Goal: Transaction & Acquisition: Purchase product/service

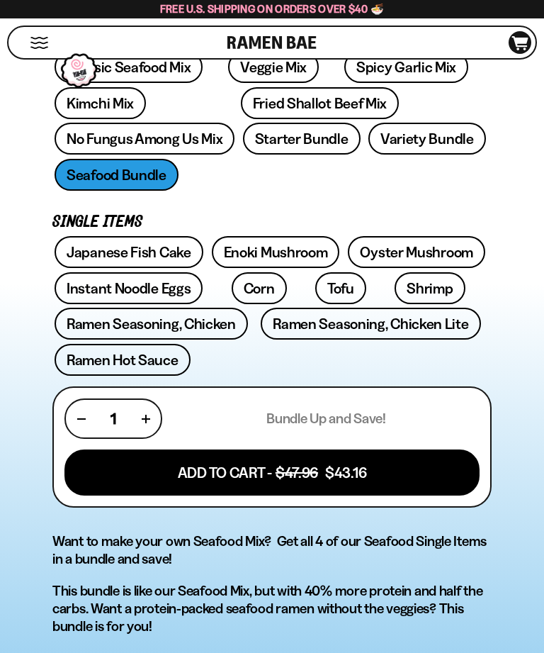
scroll to position [595, 0]
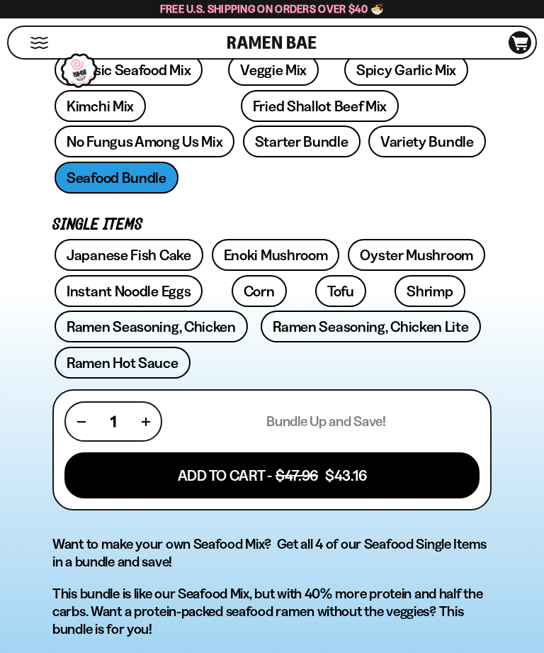
click at [153, 239] on link "Japanese Fish Cake" at bounding box center [129, 255] width 149 height 32
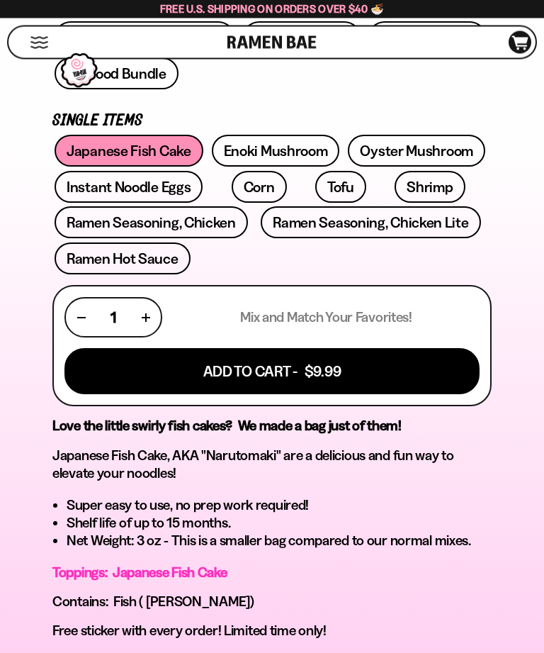
scroll to position [722, 0]
click at [154, 297] on div "1" at bounding box center [114, 317] width 98 height 40
click at [148, 313] on button "button" at bounding box center [146, 317] width 8 height 8
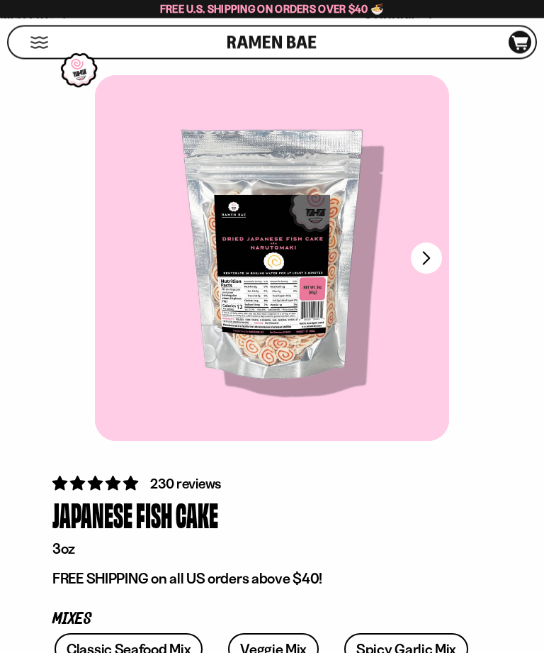
scroll to position [0, 0]
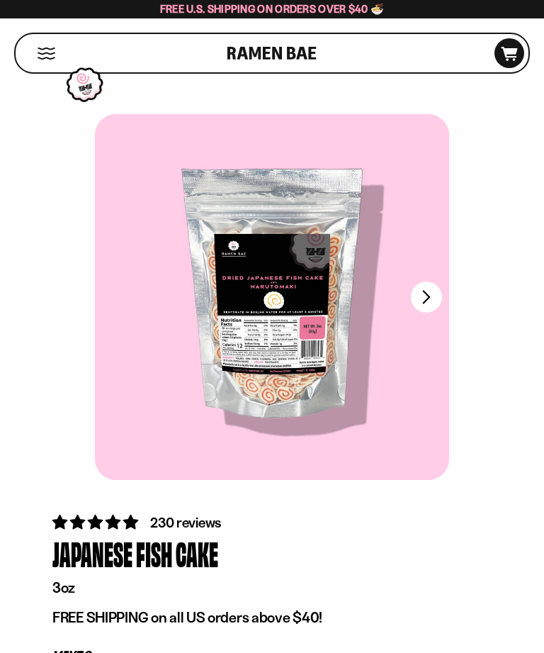
click at [50, 55] on button "Mobile Menu Trigger" at bounding box center [46, 53] width 19 height 12
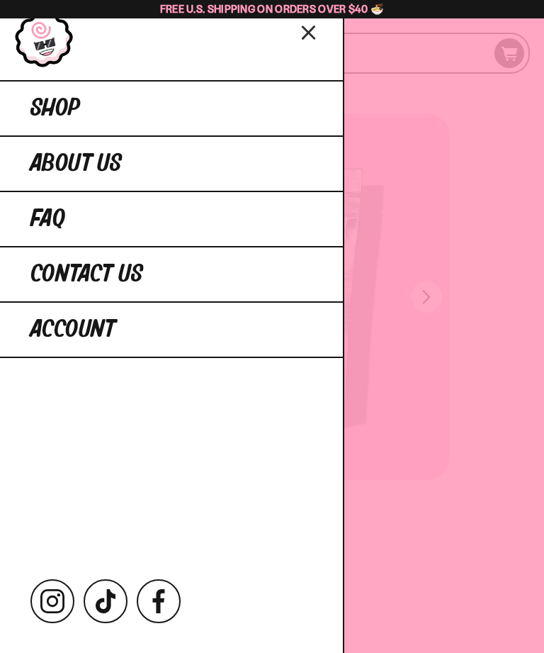
click at [125, 103] on link "Shop" at bounding box center [171, 107] width 343 height 55
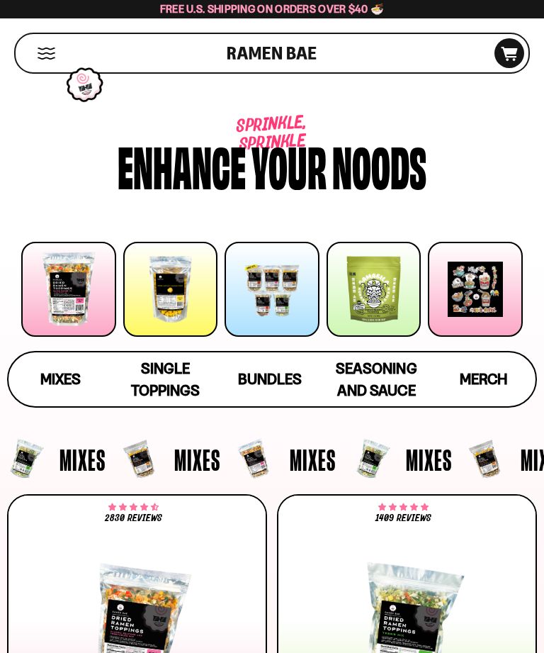
click at [174, 377] on span "Single Toppings" at bounding box center [165, 379] width 69 height 40
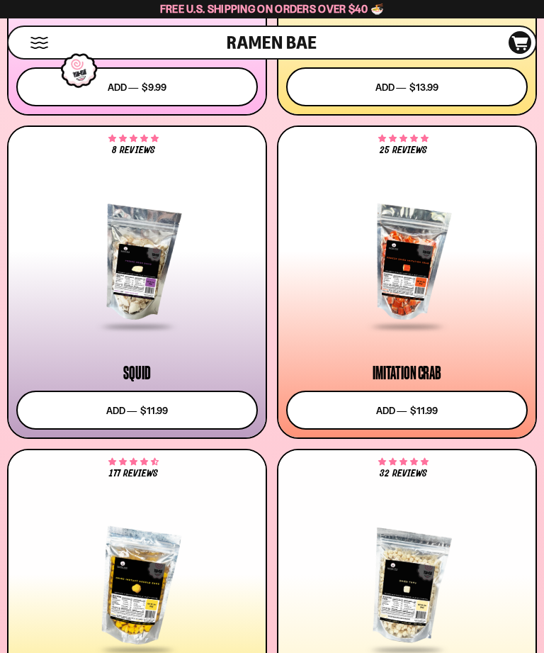
scroll to position [1751, 0]
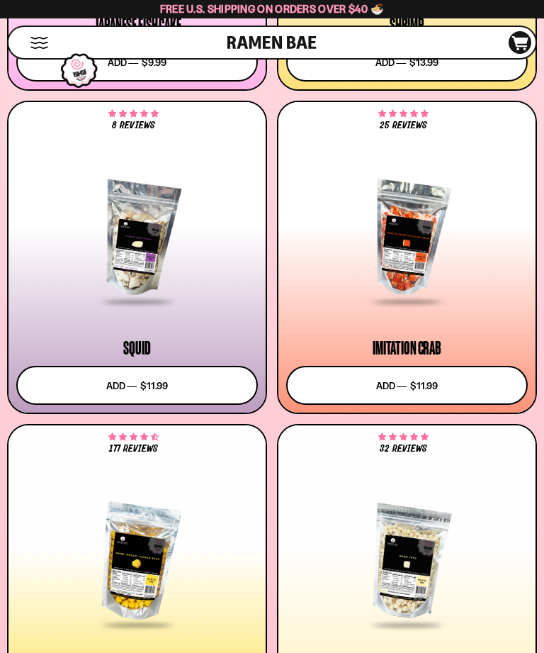
click at [394, 389] on button "Add to cart Add ― Regular price $11.99 Regular price Sale price $11.99 Unit pri…" at bounding box center [407, 385] width 242 height 39
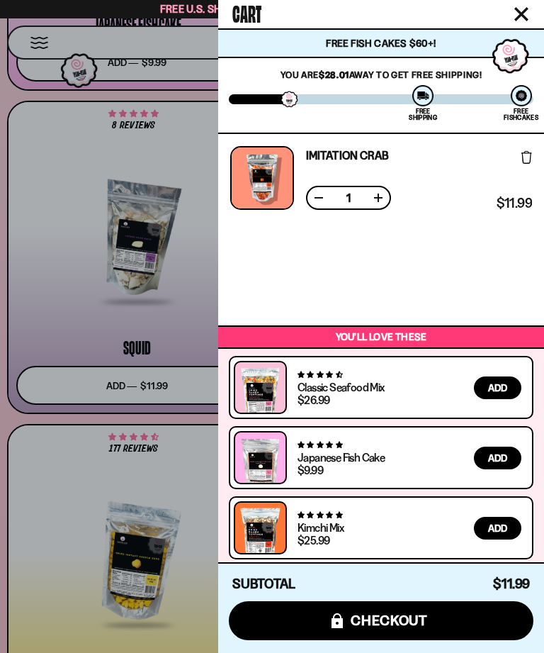
click at [383, 204] on button at bounding box center [378, 198] width 14 height 14
click at [72, 291] on div at bounding box center [272, 326] width 544 height 653
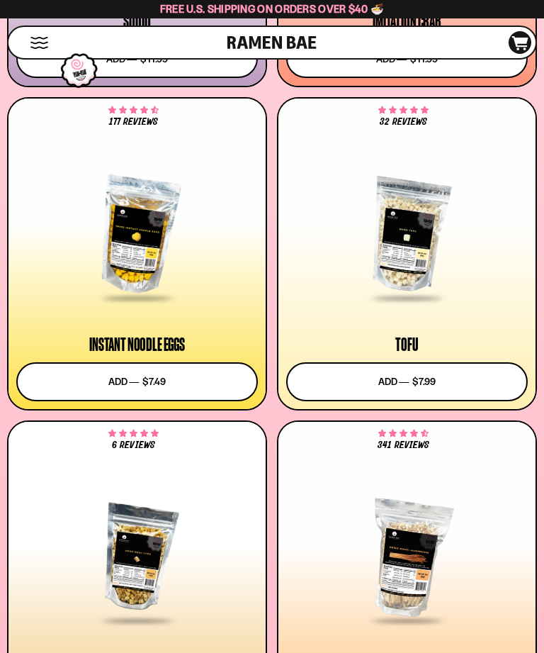
scroll to position [2076, 0]
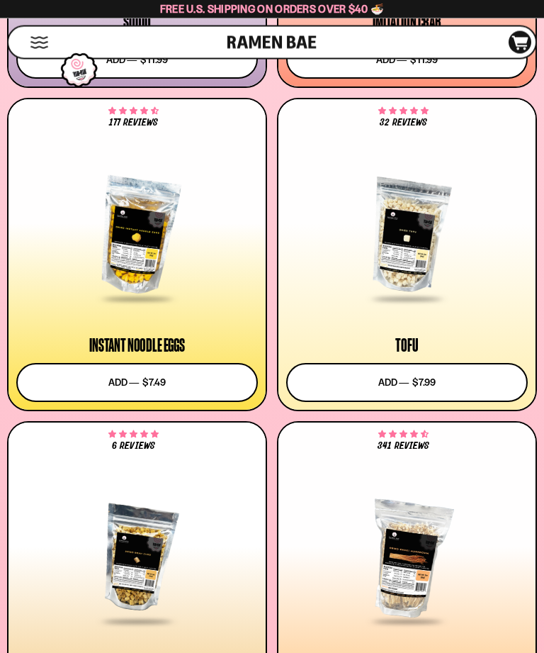
click at [172, 388] on button "Add to cart Add ― Regular price $7.49 Regular price Sale price $7.49 Unit price…" at bounding box center [137, 383] width 242 height 39
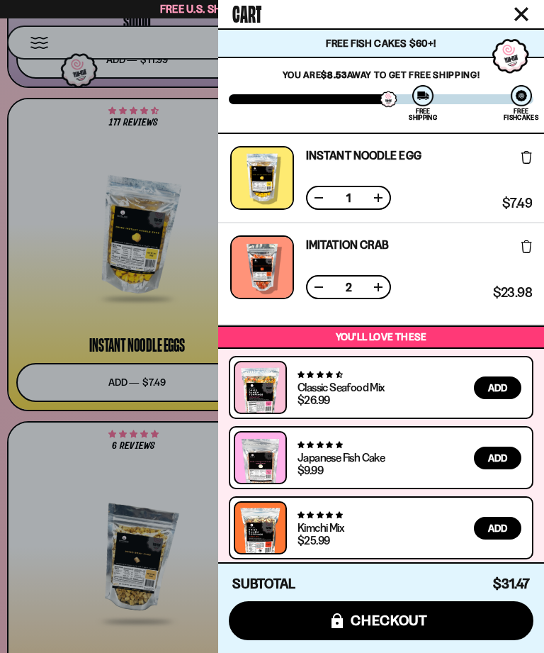
click at [392, 196] on div "1" at bounding box center [352, 198] width 92 height 24
click at [384, 191] on button at bounding box center [378, 198] width 14 height 14
click at [384, 193] on button at bounding box center [378, 198] width 14 height 14
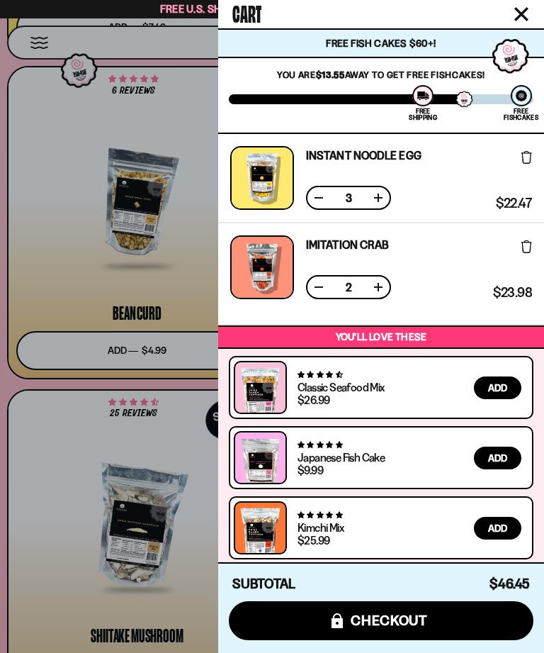
scroll to position [2438, 0]
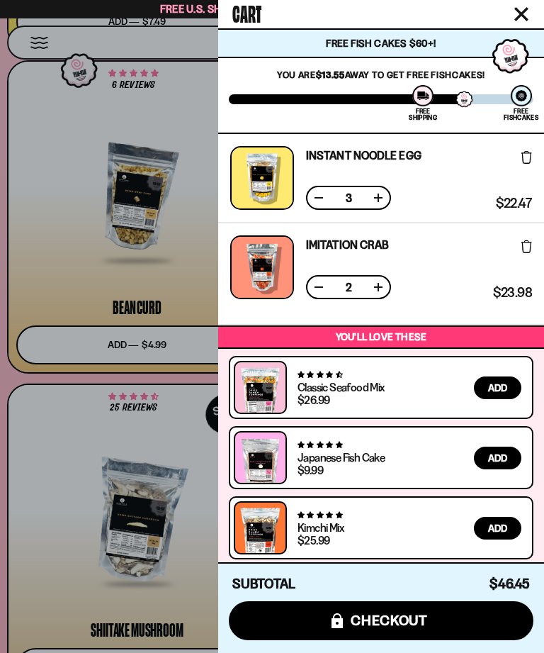
click at [34, 380] on div at bounding box center [272, 326] width 544 height 653
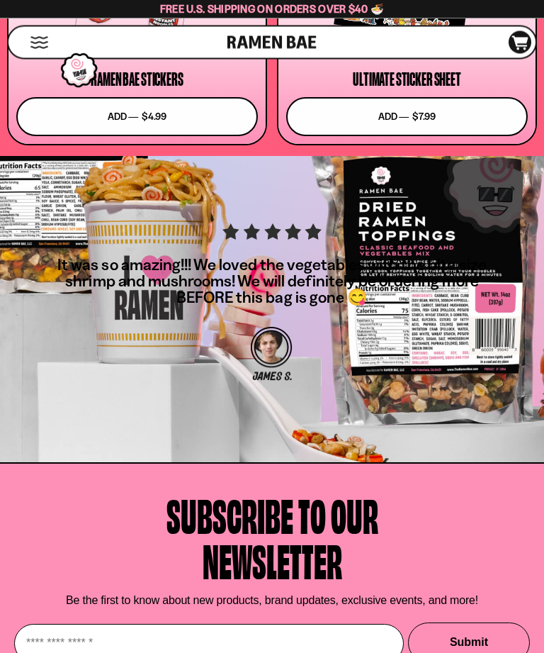
scroll to position [6396, 0]
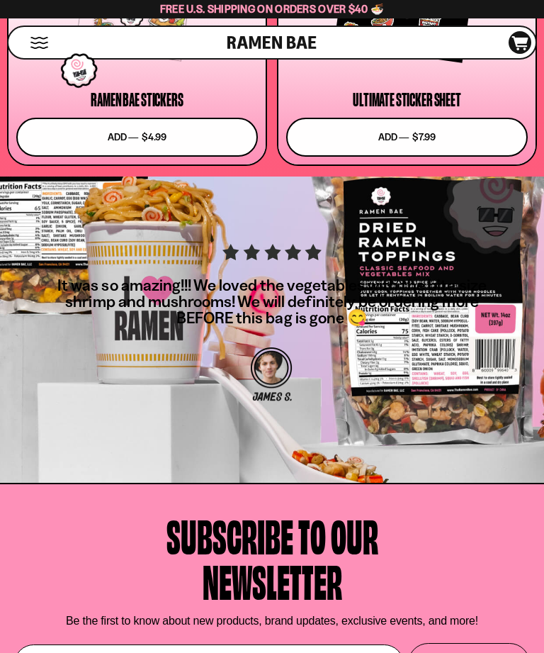
click at [267, 188] on div "It was so amazing!!! We loved the vegetables with the bite size shrimp and mush…" at bounding box center [272, 403] width 544 height 455
click at [45, 38] on button "Mobile Menu Trigger" at bounding box center [39, 43] width 19 height 12
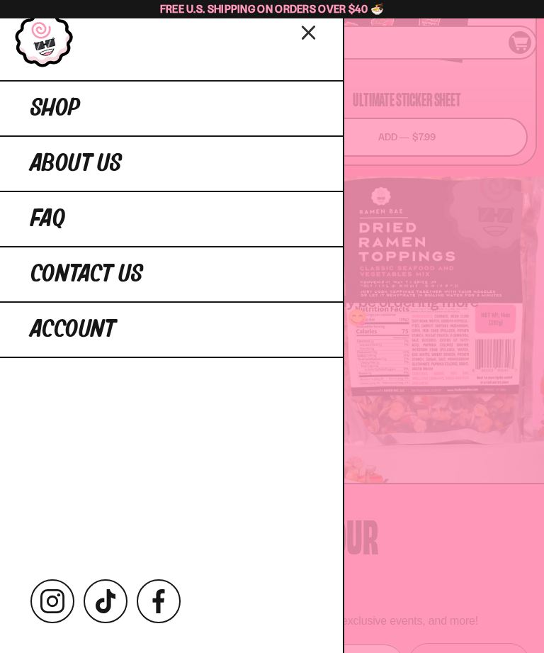
click at [276, 107] on link "Shop" at bounding box center [171, 107] width 343 height 55
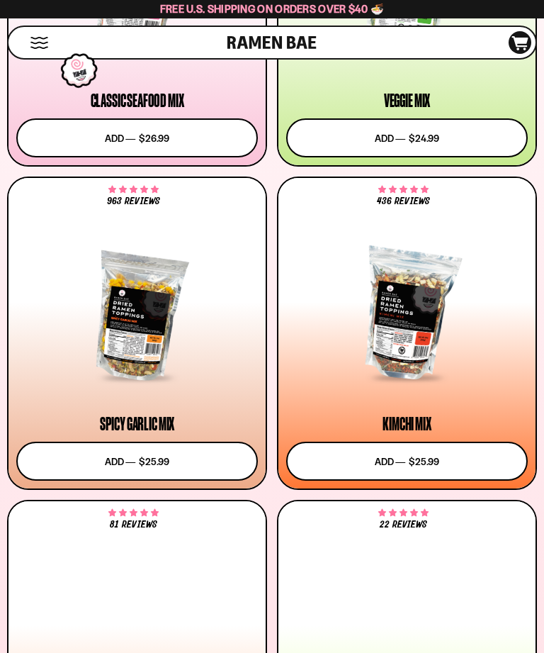
scroll to position [654, 0]
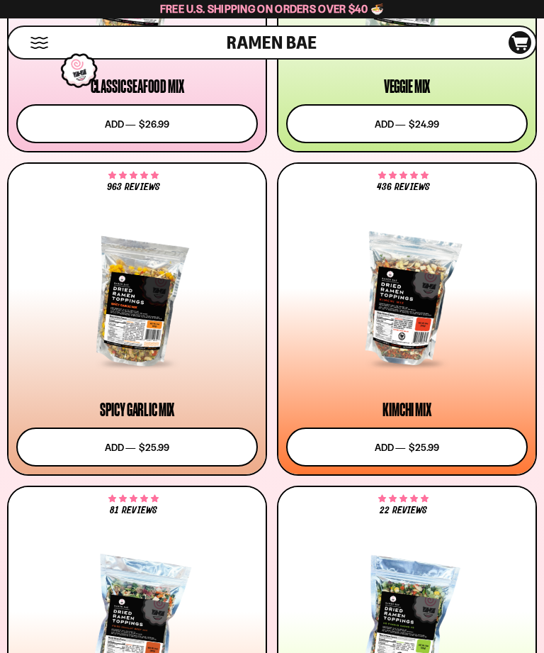
click at [166, 442] on button "Add to cart Add ― Regular price $25.99 Regular price Sale price $25.99 Unit pri…" at bounding box center [137, 446] width 242 height 39
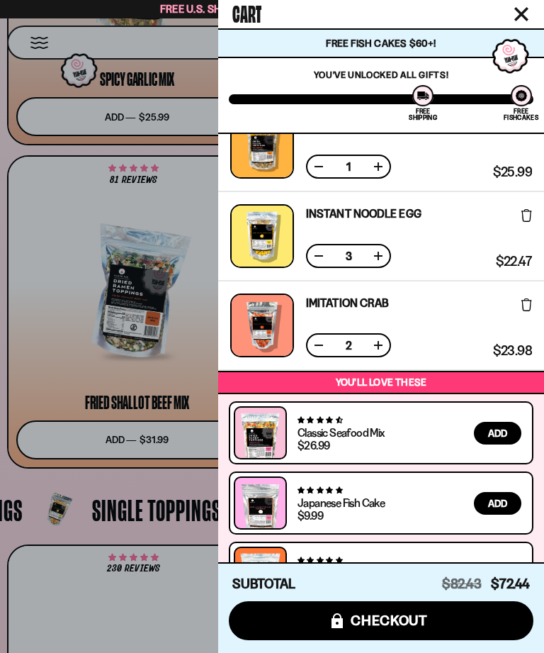
scroll to position [988, 0]
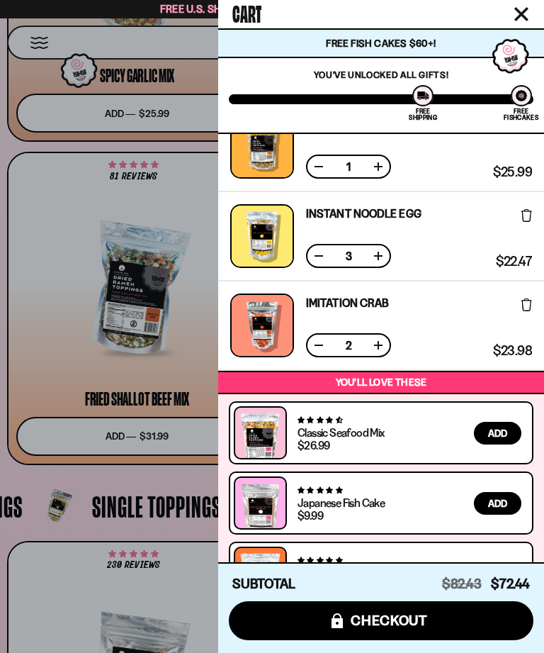
click at [77, 359] on div at bounding box center [272, 326] width 544 height 653
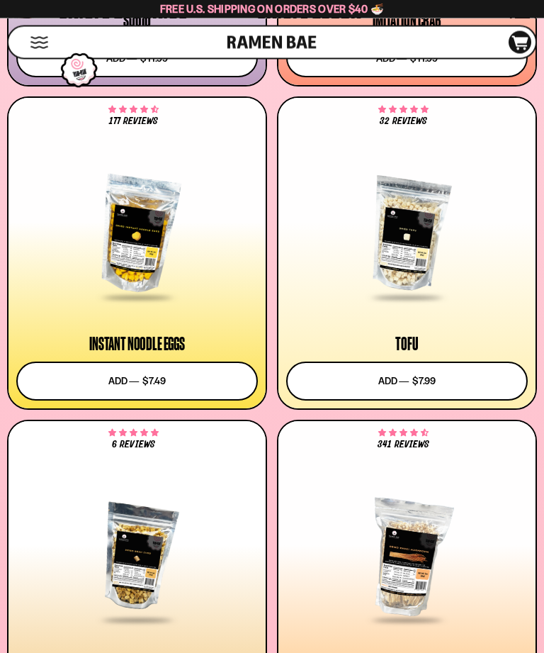
scroll to position [2078, 0]
click at [450, 389] on button "Add to cart Add ― Regular price $7.99 Regular price Sale price $7.99 Unit price…" at bounding box center [407, 380] width 242 height 39
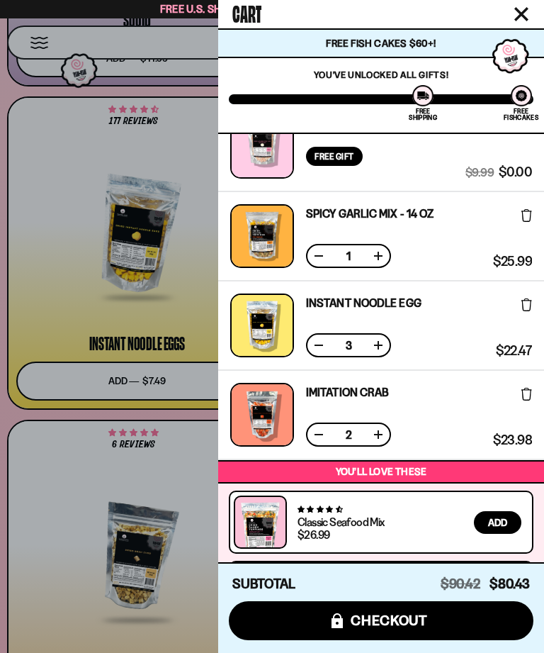
click at [320, 347] on button at bounding box center [319, 345] width 14 height 14
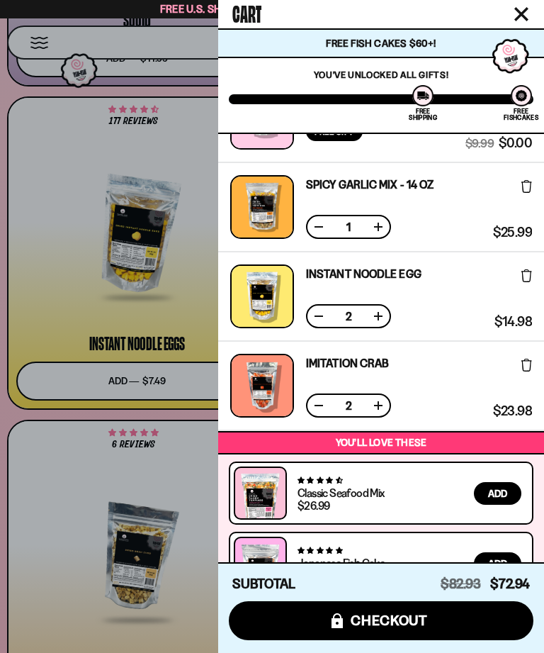
scroll to position [128, 0]
